Goal: Go to known website: Access a specific website the user already knows

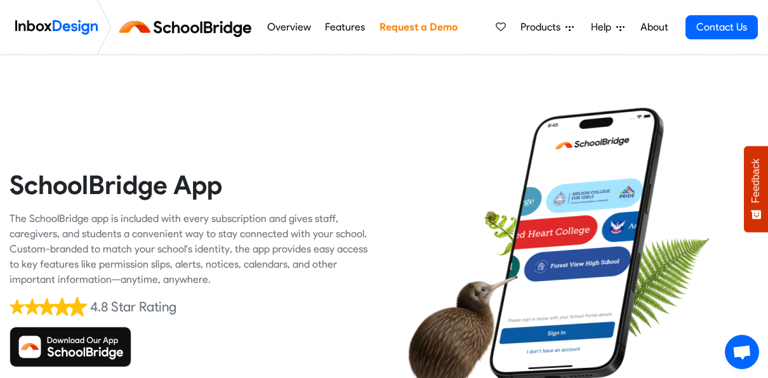
click at [69, 351] on img at bounding box center [71, 347] width 122 height 41
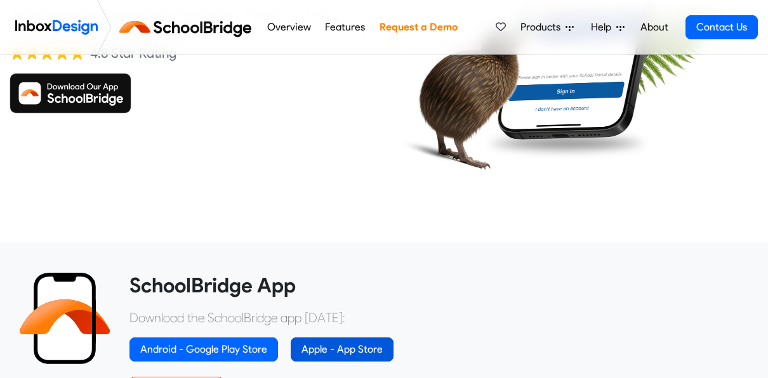
scroll to position [254, 0]
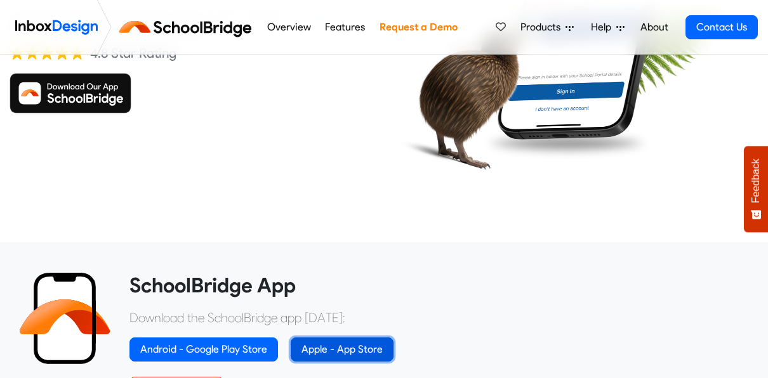
click at [358, 346] on link "Apple - App Store" at bounding box center [342, 349] width 103 height 24
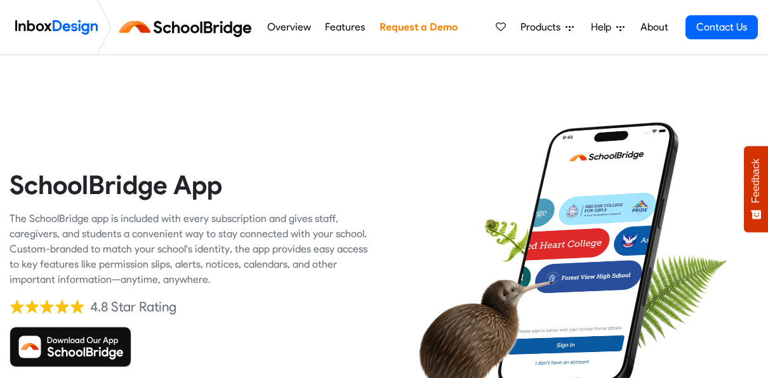
scroll to position [254, 0]
